Goal: Task Accomplishment & Management: Complete application form

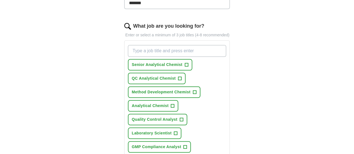
scroll to position [173, 0]
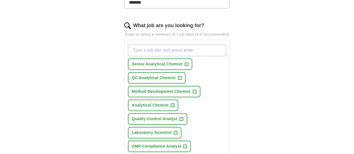
click at [185, 62] on span "+" at bounding box center [186, 64] width 3 height 4
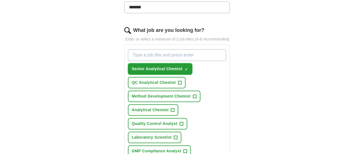
scroll to position [168, 0]
click at [178, 50] on input "What job are you looking for?" at bounding box center [177, 56] width 98 height 12
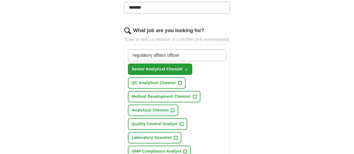
type input "regulatory affairs officer"
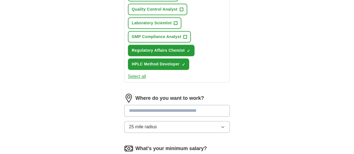
scroll to position [299, 0]
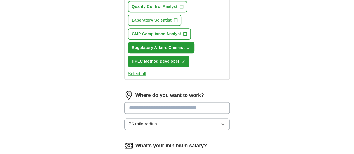
click at [175, 102] on input at bounding box center [177, 108] width 106 height 12
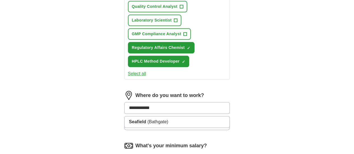
type input "**********"
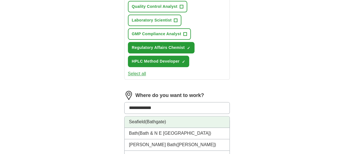
click at [172, 116] on li "Seafield ([GEOGRAPHIC_DATA])" at bounding box center [176, 121] width 105 height 11
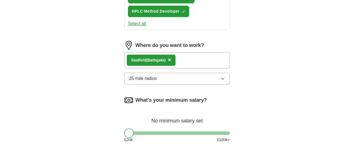
scroll to position [350, 0]
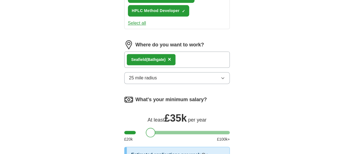
drag, startPoint x: 121, startPoint y: 83, endPoint x: 143, endPoint y: 87, distance: 21.7
click at [146, 128] on div at bounding box center [151, 133] width 10 height 10
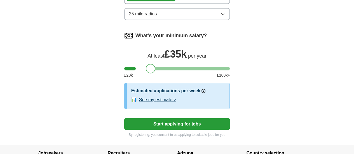
scroll to position [414, 0]
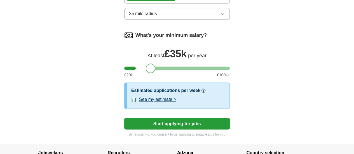
click at [147, 96] on button "See my estimate >" at bounding box center [157, 99] width 37 height 7
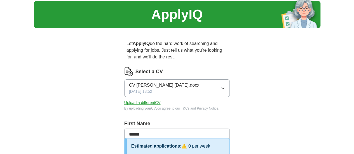
scroll to position [16, 0]
